Goal: Transaction & Acquisition: Purchase product/service

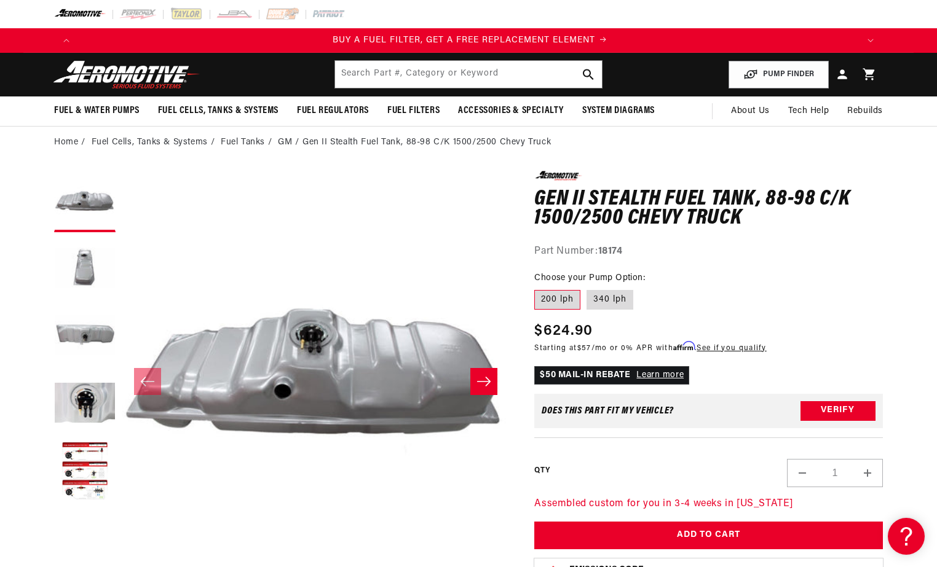
click at [608, 293] on label "340 lph" at bounding box center [609, 300] width 47 height 20
click at [587, 288] on input "340 lph" at bounding box center [586, 288] width 1 height 1
radio input "true"
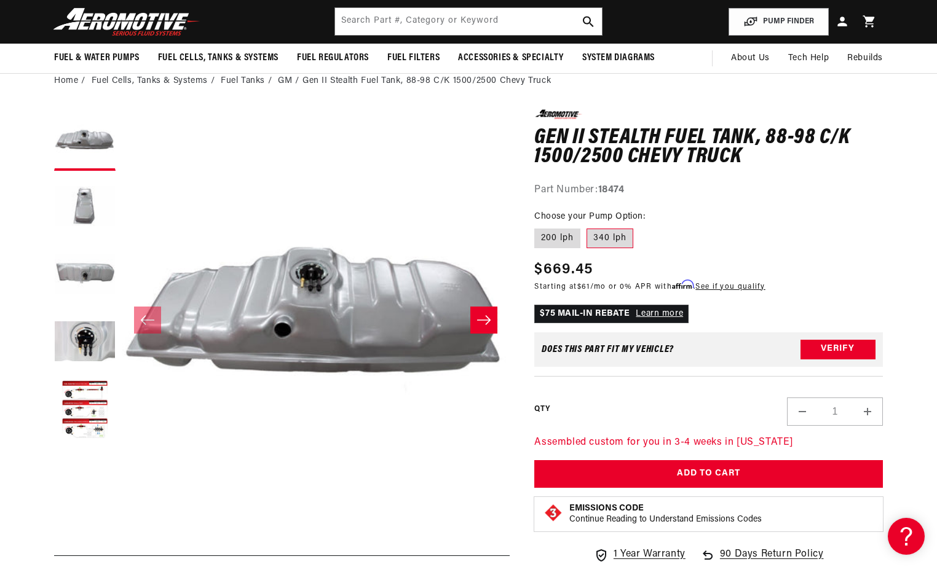
scroll to position [0, 2338]
drag, startPoint x: 626, startPoint y: 239, endPoint x: 597, endPoint y: 243, distance: 28.6
click at [597, 243] on label "340 lph" at bounding box center [609, 239] width 47 height 20
click at [376, 23] on input "text" at bounding box center [468, 21] width 267 height 27
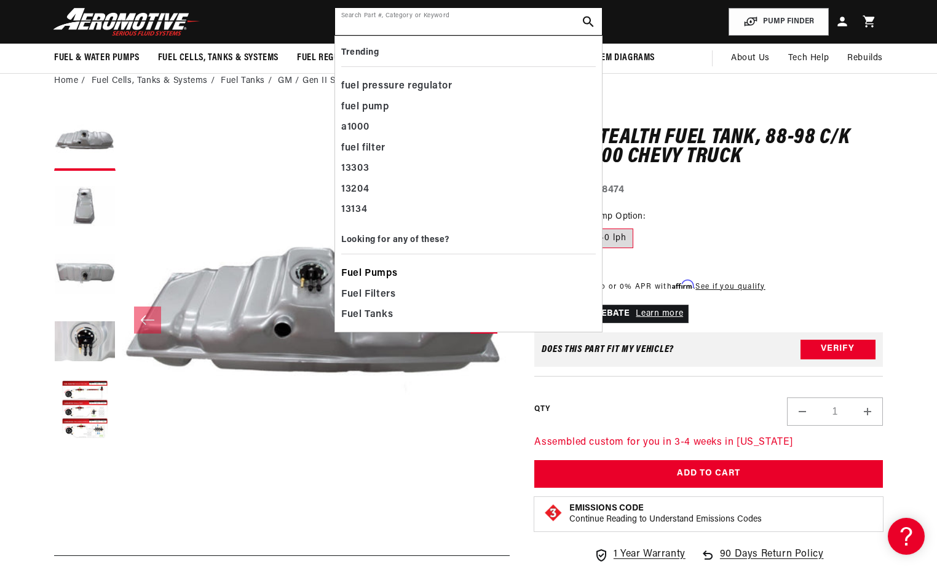
scroll to position [0, 779]
click at [371, 268] on span "Fuel Pumps" at bounding box center [369, 273] width 56 height 17
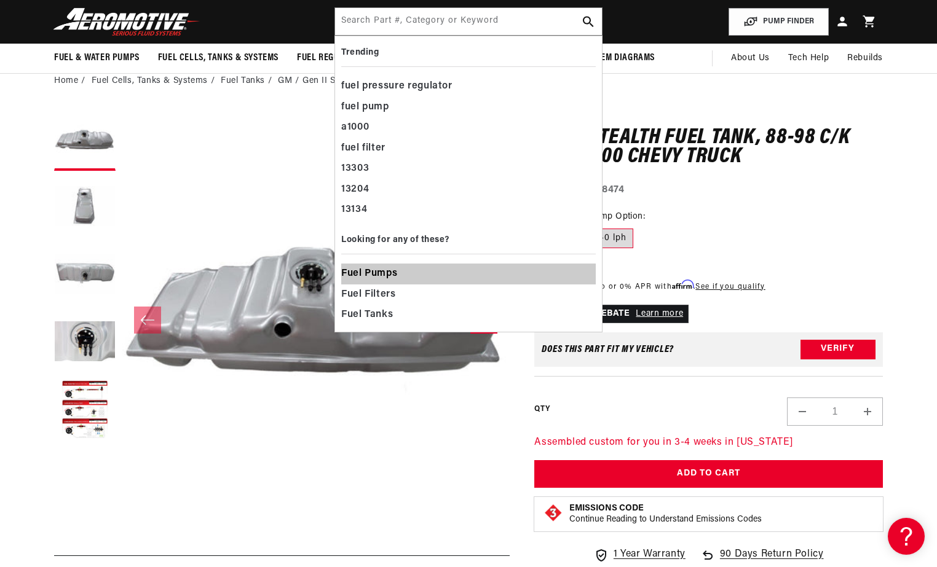
scroll to position [0, 1495]
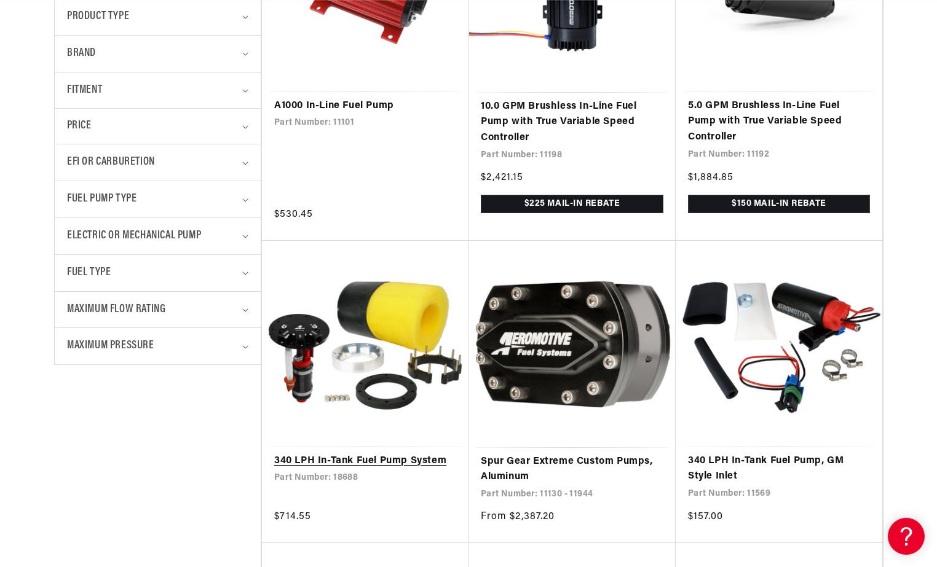
click at [365, 458] on link "340 LPH In-Tank Fuel Pump System" at bounding box center [365, 462] width 182 height 16
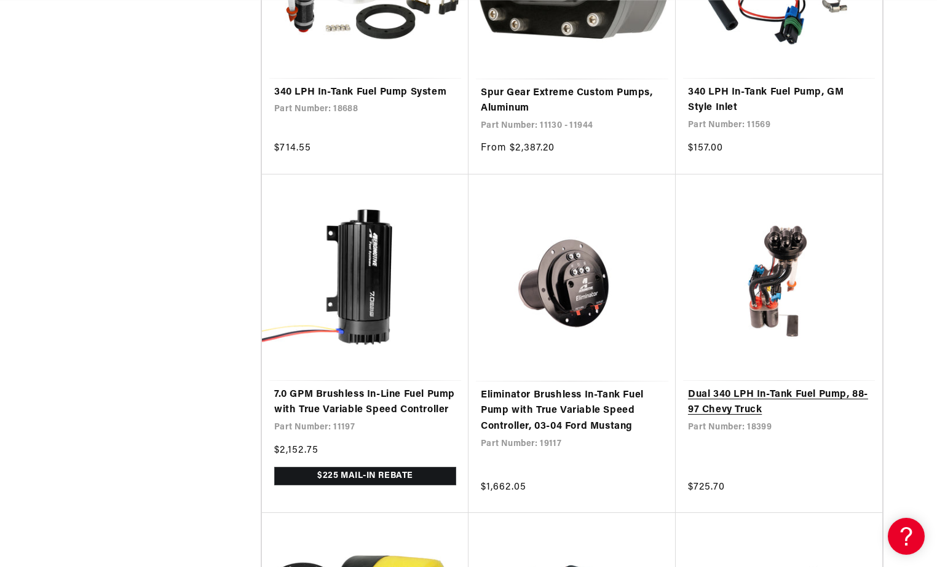
scroll to position [0, 779]
click at [780, 387] on link "Dual 340 LPH In-Tank Fuel Pump, 88-97 Chevy Truck" at bounding box center [779, 402] width 182 height 31
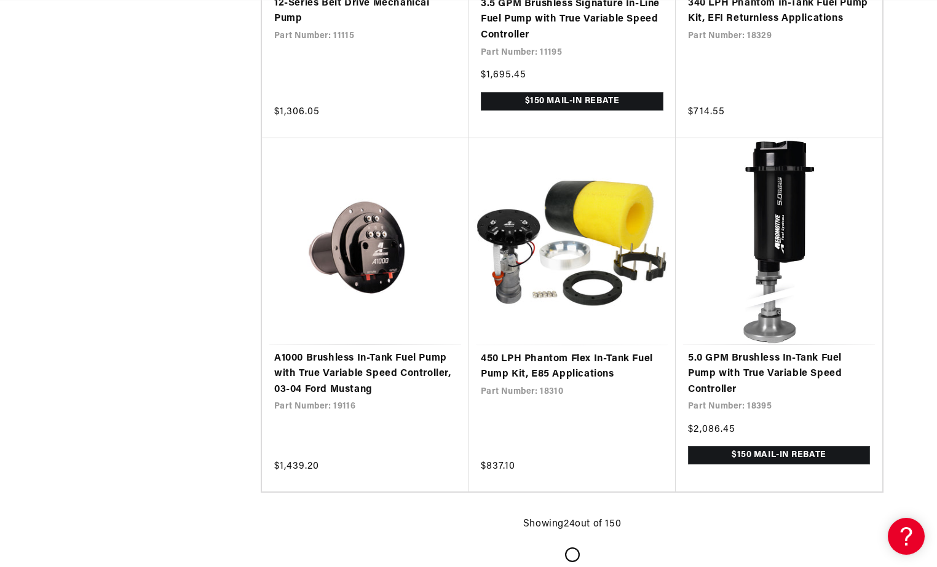
scroll to position [2458, 0]
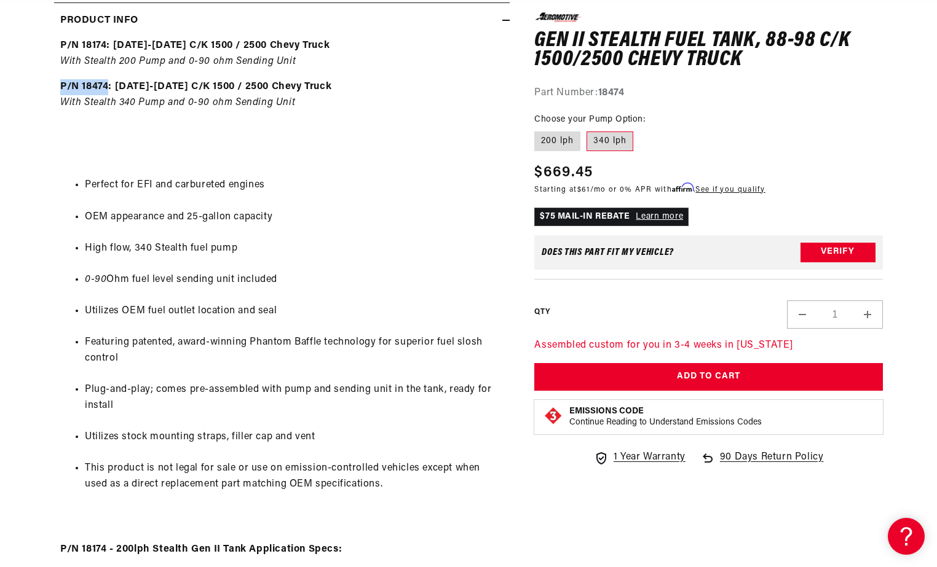
scroll to position [0, 2338]
drag, startPoint x: 109, startPoint y: 88, endPoint x: 62, endPoint y: 81, distance: 47.2
click at [62, 81] on p "P/N 18474: 1988-2000 C/K 1500 / 2500 Chevy Truck With Stealth 340 Pump and 0-90…" at bounding box center [281, 94] width 443 height 31
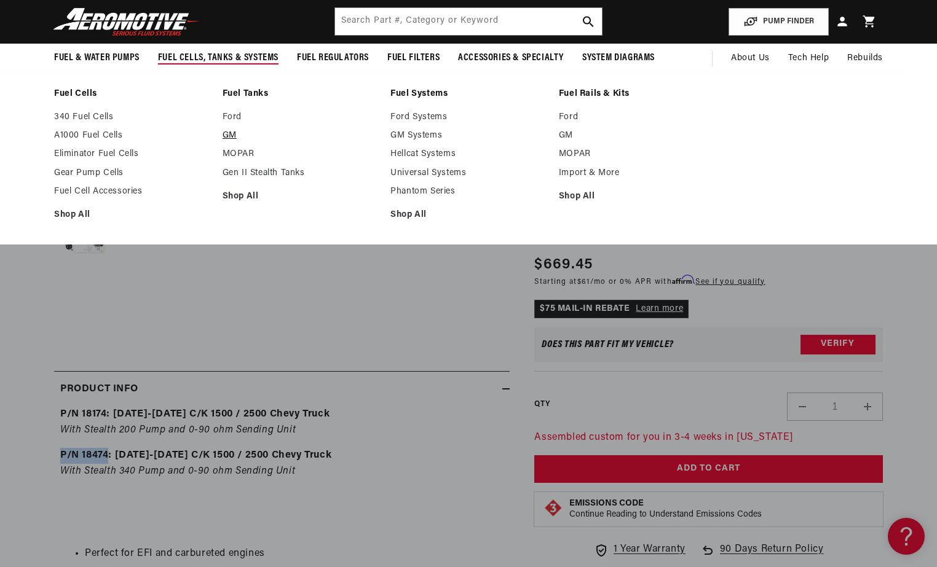
scroll to position [0, 779]
click at [231, 133] on link "GM" at bounding box center [300, 135] width 156 height 11
